Goal: Information Seeking & Learning: Find contact information

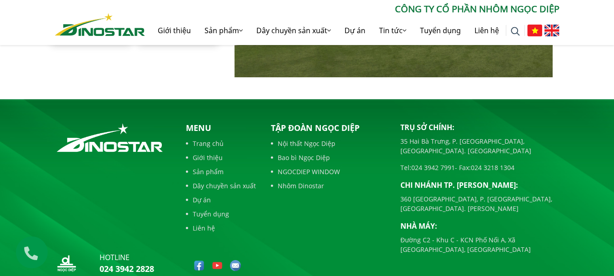
scroll to position [2116, 0]
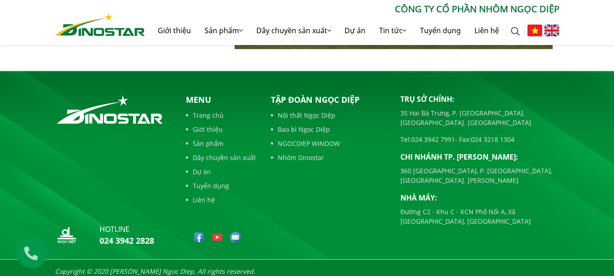
click at [200, 196] on link "Liên hệ" at bounding box center [221, 200] width 70 height 10
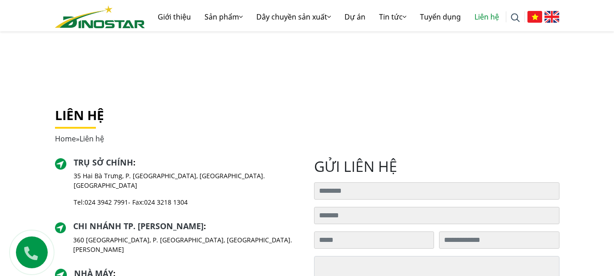
scroll to position [91, 0]
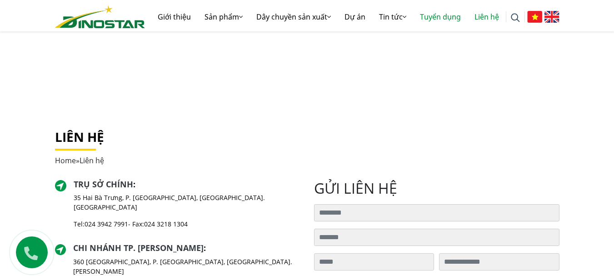
click at [433, 14] on link "Tuyển dụng" at bounding box center [440, 16] width 55 height 29
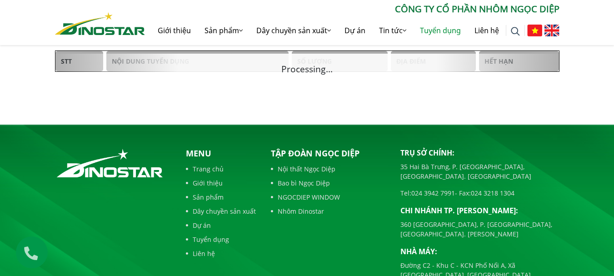
scroll to position [182, 0]
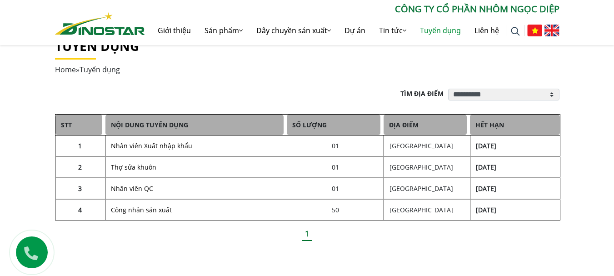
click at [159, 145] on link "Nhân viên Xuất nhập khẩu" at bounding box center [151, 145] width 81 height 9
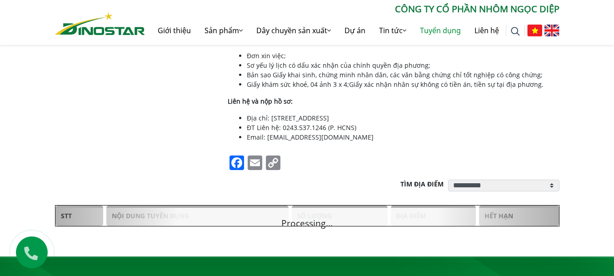
scroll to position [546, 0]
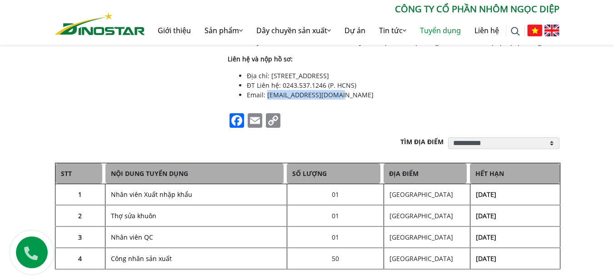
drag, startPoint x: 266, startPoint y: 95, endPoint x: 340, endPoint y: 92, distance: 73.3
click at [340, 92] on li "Email: tuyendung@ngocdiep.vn" at bounding box center [403, 95] width 313 height 10
copy li "tuyendung@ngocdiep.vn"
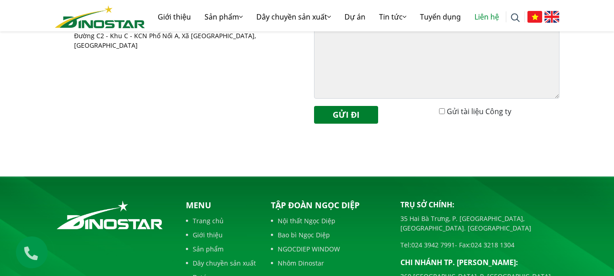
scroll to position [476, 0]
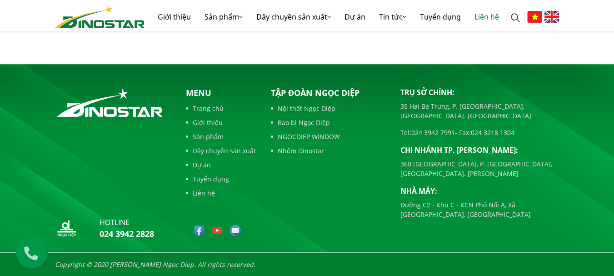
click at [206, 123] on link "Giới thiệu" at bounding box center [221, 123] width 70 height 10
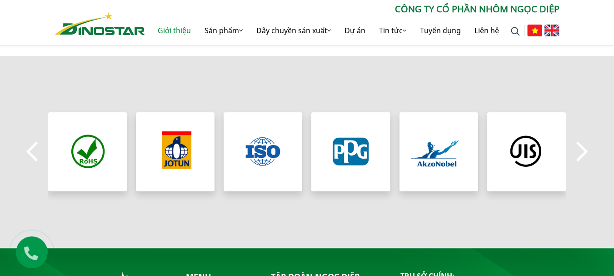
scroll to position [818, 0]
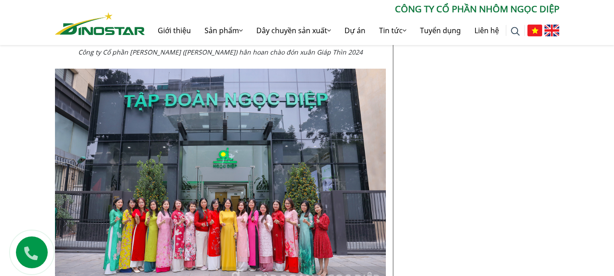
scroll to position [4183, 0]
